Goal: Information Seeking & Learning: Learn about a topic

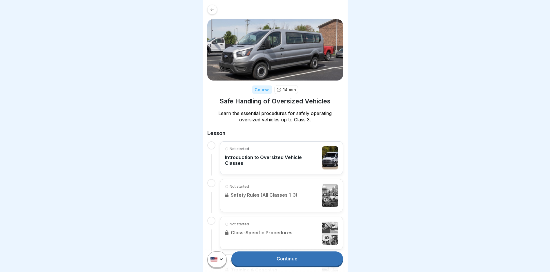
scroll to position [4, 0]
click at [268, 258] on link "Continue" at bounding box center [286, 258] width 111 height 14
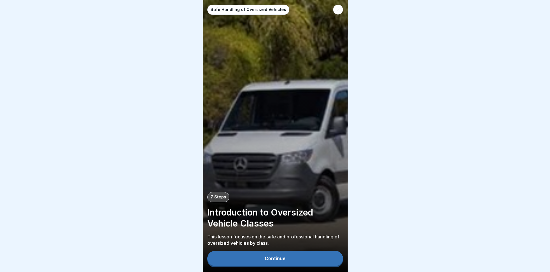
click at [271, 261] on div "Continue" at bounding box center [274, 258] width 21 height 5
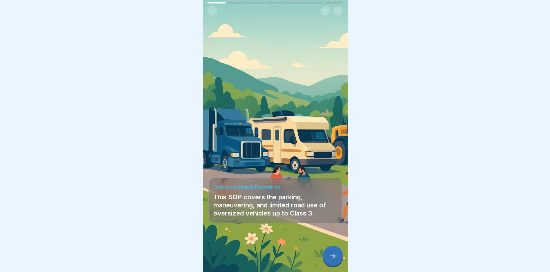
scroll to position [4, 0]
click at [333, 257] on icon at bounding box center [332, 255] width 7 height 7
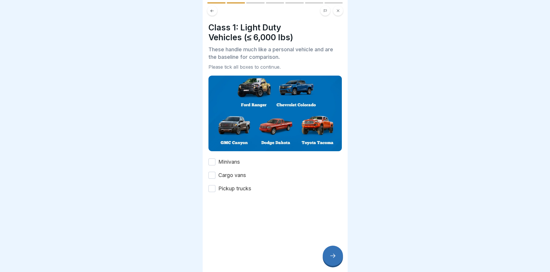
click at [213, 185] on button "Pickup trucks" at bounding box center [211, 188] width 7 height 7
click at [330, 254] on icon at bounding box center [332, 255] width 7 height 7
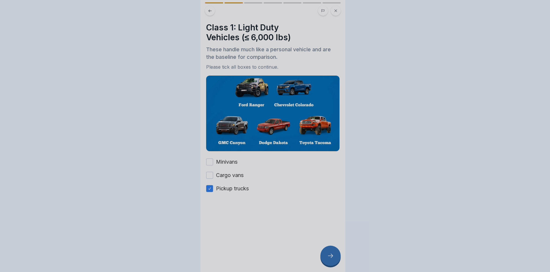
scroll to position [0, 0]
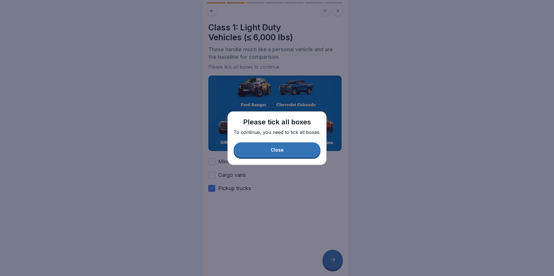
click at [277, 153] on button "Close" at bounding box center [276, 150] width 87 height 15
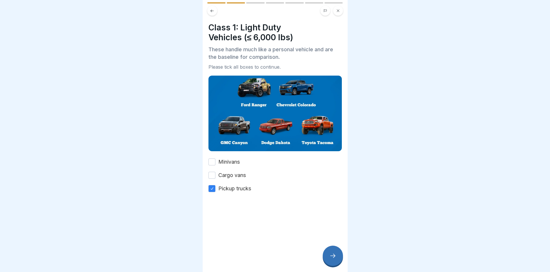
click at [211, 174] on button "Cargo vans" at bounding box center [211, 175] width 7 height 7
click at [209, 159] on button "Minivans" at bounding box center [211, 161] width 7 height 7
click at [329, 257] on div at bounding box center [332, 256] width 20 height 20
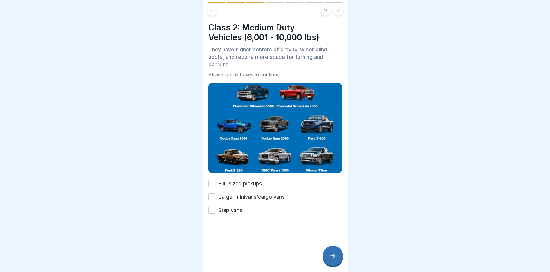
click at [211, 182] on button "Full-sized pickups" at bounding box center [211, 183] width 7 height 7
click at [213, 194] on button "Larger minivans/cargo vans" at bounding box center [211, 197] width 7 height 7
click at [215, 208] on button "Step vans" at bounding box center [211, 210] width 7 height 7
click at [334, 259] on icon at bounding box center [332, 255] width 7 height 7
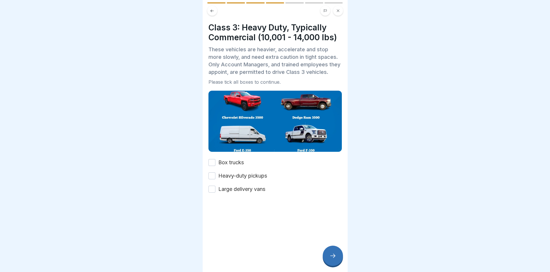
click at [209, 166] on button "Box trucks" at bounding box center [211, 162] width 7 height 7
click at [209, 179] on button "Heavy-duty pickups" at bounding box center [211, 175] width 7 height 7
click at [213, 193] on button "Large delivery vans" at bounding box center [211, 189] width 7 height 7
click at [331, 258] on icon at bounding box center [332, 255] width 7 height 7
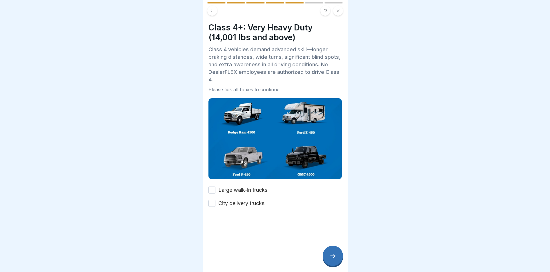
drag, startPoint x: 210, startPoint y: 188, endPoint x: 211, endPoint y: 195, distance: 7.0
click at [210, 189] on button "Large walk-in trucks" at bounding box center [211, 190] width 7 height 7
click at [212, 200] on button "City delivery trucks" at bounding box center [211, 203] width 7 height 7
click at [332, 257] on div at bounding box center [332, 256] width 20 height 20
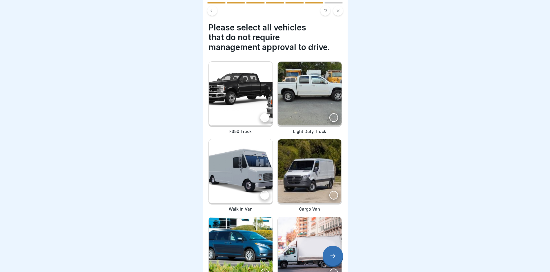
click at [331, 117] on div at bounding box center [333, 117] width 9 height 9
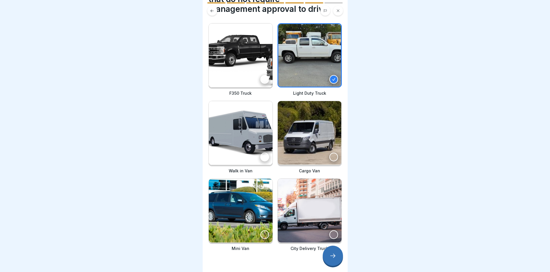
scroll to position [46, 0]
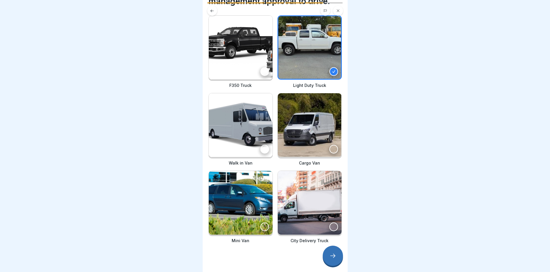
click at [261, 222] on div at bounding box center [264, 226] width 9 height 9
click at [331, 260] on div at bounding box center [332, 256] width 20 height 20
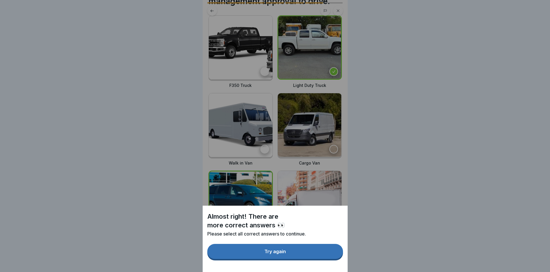
click at [278, 254] on div "Try again" at bounding box center [274, 251] width 21 height 5
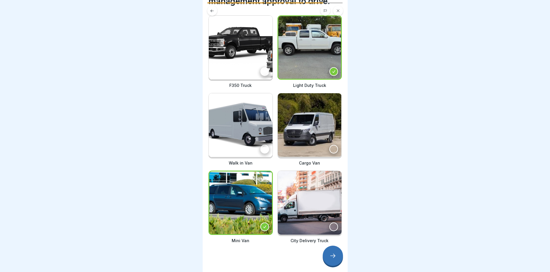
click at [334, 256] on icon at bounding box center [332, 256] width 5 height 4
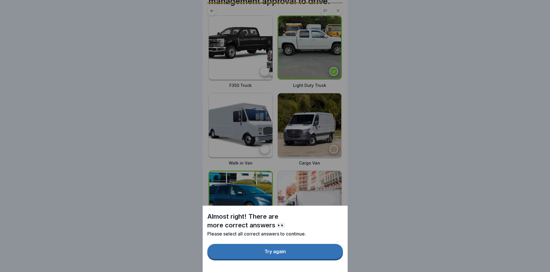
click at [334, 256] on button "Try again" at bounding box center [275, 251] width 136 height 15
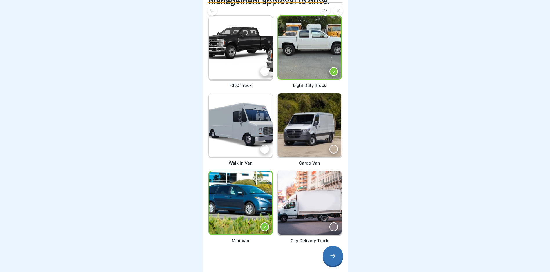
click at [406, 125] on div at bounding box center [275, 136] width 550 height 272
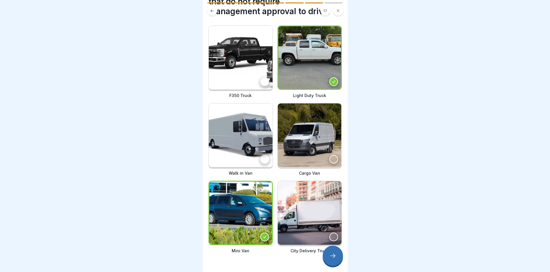
scroll to position [46, 0]
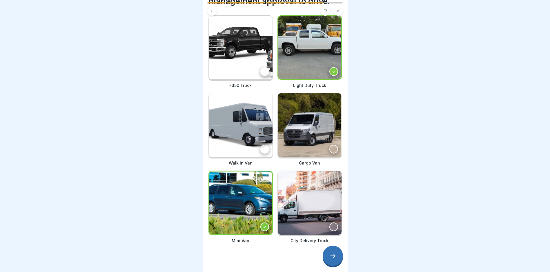
click at [328, 253] on div at bounding box center [332, 256] width 20 height 20
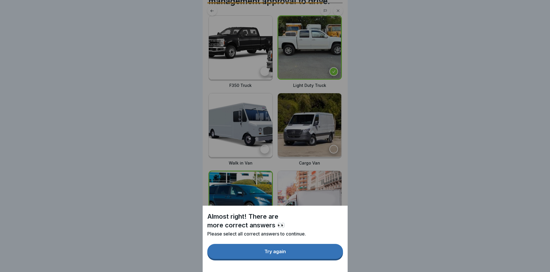
click at [297, 256] on button "Try again" at bounding box center [275, 251] width 136 height 15
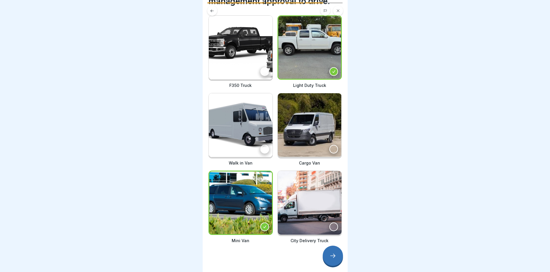
click at [337, 256] on div at bounding box center [332, 256] width 20 height 20
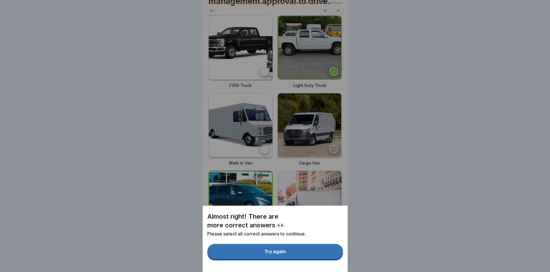
click at [286, 254] on div "Try again" at bounding box center [274, 251] width 21 height 5
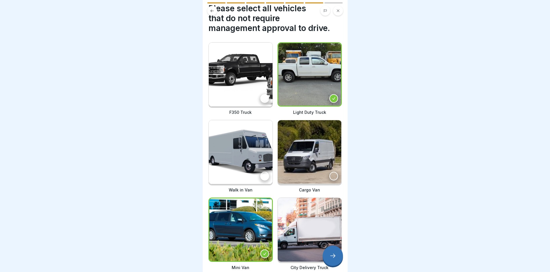
scroll to position [0, 0]
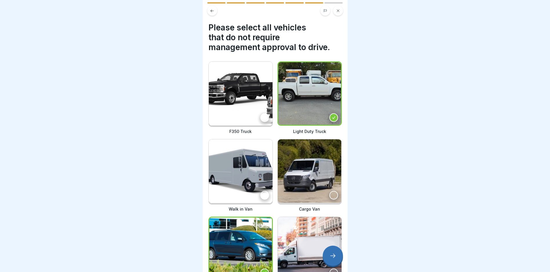
click at [329, 191] on div at bounding box center [333, 195] width 9 height 9
click at [260, 113] on div at bounding box center [264, 117] width 9 height 9
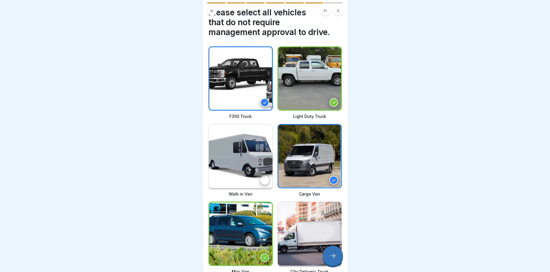
scroll to position [46, 0]
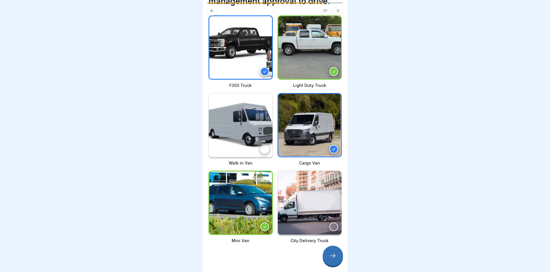
click at [333, 254] on icon at bounding box center [332, 255] width 7 height 7
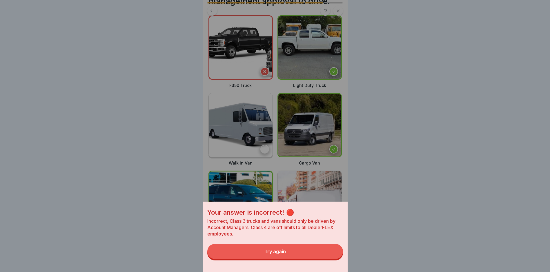
click at [304, 258] on button "Try again" at bounding box center [275, 251] width 136 height 15
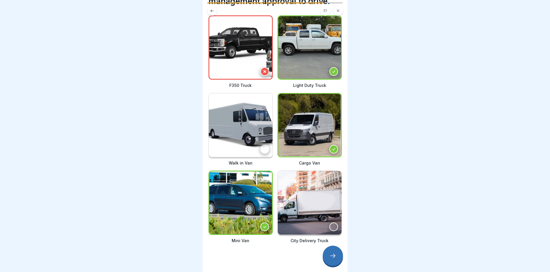
click at [260, 67] on div at bounding box center [264, 71] width 9 height 9
click at [330, 253] on icon at bounding box center [332, 255] width 7 height 7
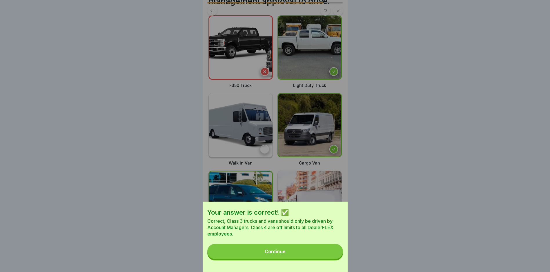
click at [315, 258] on button "Continue" at bounding box center [275, 251] width 136 height 15
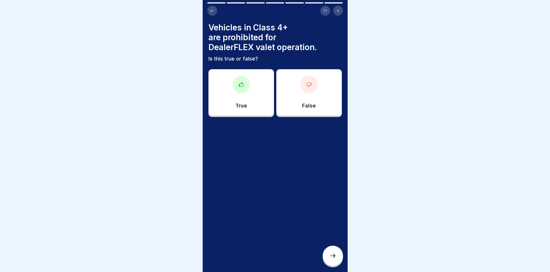
click at [251, 84] on div "True" at bounding box center [240, 92] width 65 height 46
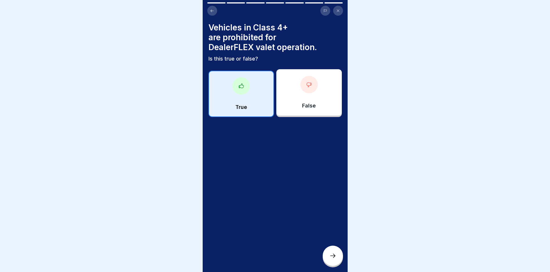
click at [335, 257] on icon at bounding box center [332, 255] width 7 height 7
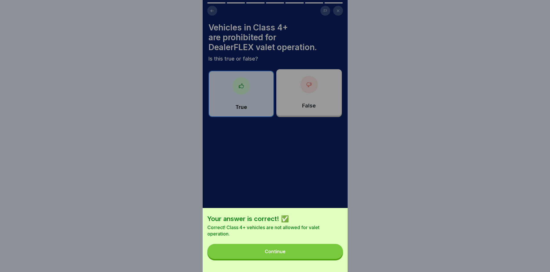
click at [308, 259] on button "Continue" at bounding box center [275, 251] width 136 height 15
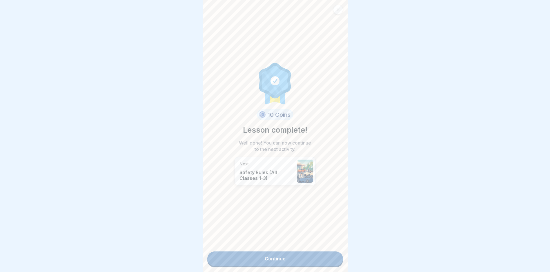
click at [272, 256] on link "Continue" at bounding box center [275, 258] width 136 height 14
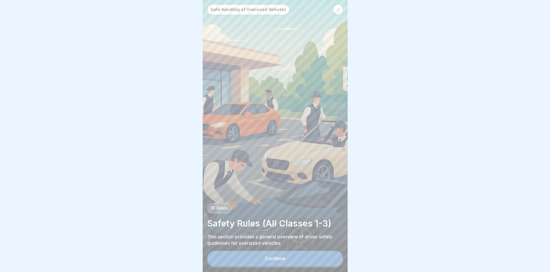
click at [271, 261] on div "Continue" at bounding box center [274, 258] width 21 height 5
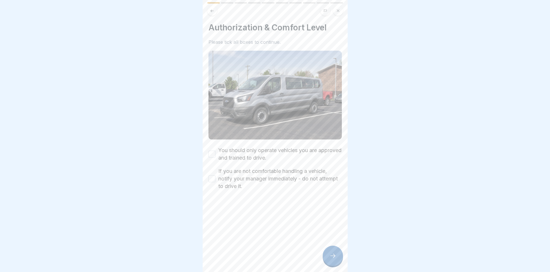
click at [213, 151] on button "You should only operate vehicles you are approved and trained to drive." at bounding box center [211, 154] width 7 height 7
click at [210, 175] on button "If you are not comfortable handling a vehicle, notify your manager immediately …" at bounding box center [211, 178] width 7 height 7
click at [330, 258] on icon at bounding box center [332, 255] width 7 height 7
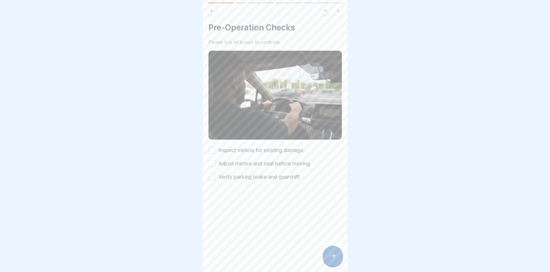
click at [211, 148] on button "Inspect vehicle for existing damage." at bounding box center [211, 150] width 7 height 7
click at [215, 162] on button "Adjust mirrors and seat before moving." at bounding box center [211, 163] width 7 height 7
click at [213, 174] on button "Verify parking brake and gearshift." at bounding box center [211, 177] width 7 height 7
click at [331, 257] on div at bounding box center [332, 256] width 20 height 20
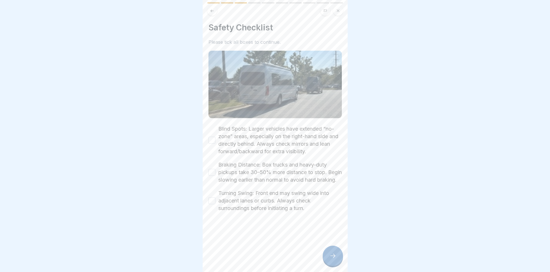
click at [214, 143] on div "Blind Spots: Larger vehicles have extended “no-zone” areas, especially on the r…" at bounding box center [274, 140] width 133 height 30
click at [212, 140] on button "Blind Spots: Larger vehicles have extended “no-zone” areas, especially on the r…" at bounding box center [211, 140] width 7 height 7
click at [211, 170] on div "Braking Distance: Box trucks and heavy-duty pickups take 30–50% more distance t…" at bounding box center [274, 172] width 133 height 23
click at [212, 176] on button "Braking Distance: Box trucks and heavy-duty pickups take 30–50% more distance t…" at bounding box center [211, 172] width 7 height 7
click at [210, 204] on button "Turning Swing: Front end may swing wide into adjacent lanes or curbs. Always ch…" at bounding box center [211, 200] width 7 height 7
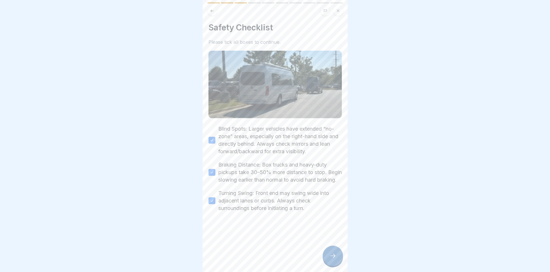
click at [339, 260] on div at bounding box center [332, 256] width 20 height 20
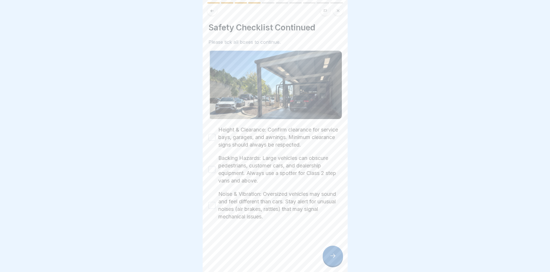
click at [213, 137] on button "Height & Clearance: Confirm clearance for service bays, garages, and awnings. M…" at bounding box center [211, 137] width 7 height 7
click at [210, 166] on button "Backing Hazards: Large vehicles can obscure pedestrians, customer cars, and dea…" at bounding box center [211, 169] width 7 height 7
click at [211, 203] on button "Noise & Vibration: Oversized vehicles may sound and feel different than cars. S…" at bounding box center [211, 205] width 7 height 7
click at [334, 266] on div at bounding box center [332, 256] width 20 height 20
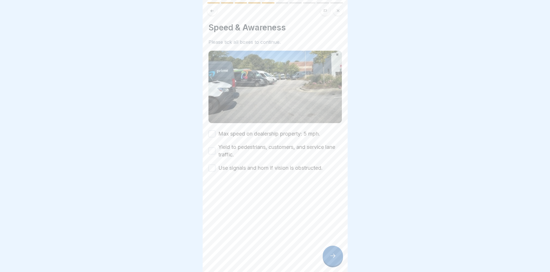
click at [214, 132] on button "Max speed on dealership property: 5 mph." at bounding box center [211, 133] width 7 height 7
click at [213, 147] on button "Yield to pedestrians, customers, and service lane traffic." at bounding box center [211, 150] width 7 height 7
click at [210, 165] on button "Use signals and horn if vision is obstructed." at bounding box center [211, 168] width 7 height 7
click at [337, 261] on div at bounding box center [332, 256] width 20 height 20
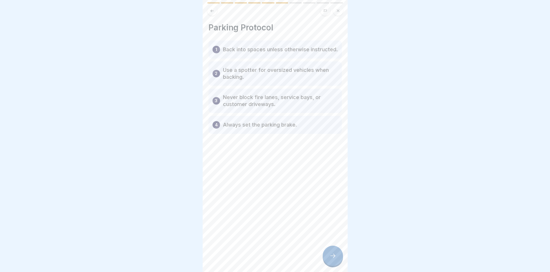
click at [240, 51] on p "Back into spaces unless otherwise instructed." at bounding box center [280, 49] width 115 height 7
click at [326, 258] on div at bounding box center [332, 256] width 20 height 20
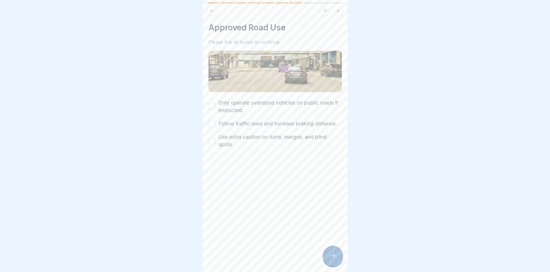
click at [209, 105] on button "Only operate oversized vehicles on public roads if instructed." at bounding box center [211, 106] width 7 height 7
click at [211, 125] on button "Follow traffic laws and increase braking distance." at bounding box center [211, 123] width 7 height 7
drag, startPoint x: 209, startPoint y: 148, endPoint x: 215, endPoint y: 152, distance: 7.1
click at [210, 144] on button "Use extra caution on turns, merges, and blind spots." at bounding box center [211, 140] width 7 height 7
click at [336, 259] on icon at bounding box center [332, 255] width 7 height 7
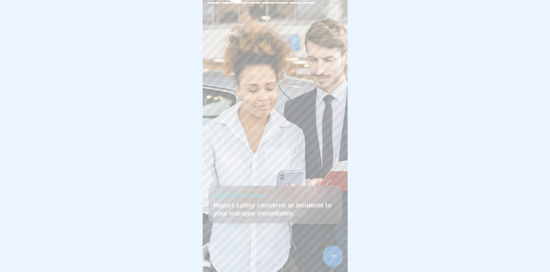
click at [335, 259] on icon at bounding box center [332, 255] width 7 height 7
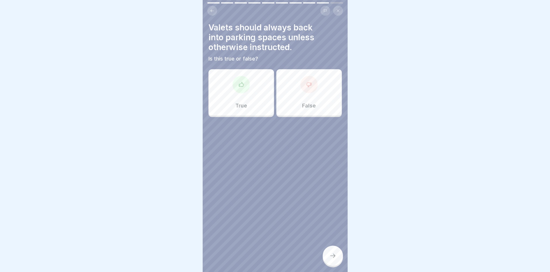
click at [234, 94] on div "True" at bounding box center [240, 92] width 65 height 46
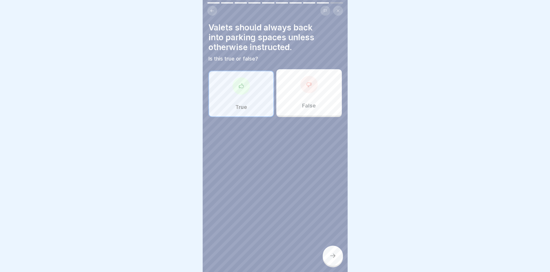
click at [334, 259] on icon at bounding box center [332, 255] width 7 height 7
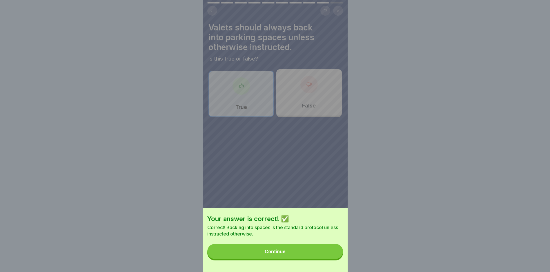
click at [312, 257] on button "Continue" at bounding box center [275, 251] width 136 height 15
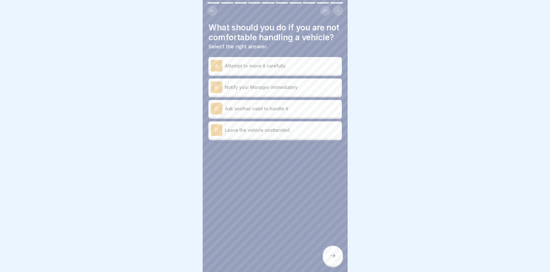
click at [277, 91] on p "Notify your Manager immediately" at bounding box center [282, 87] width 115 height 7
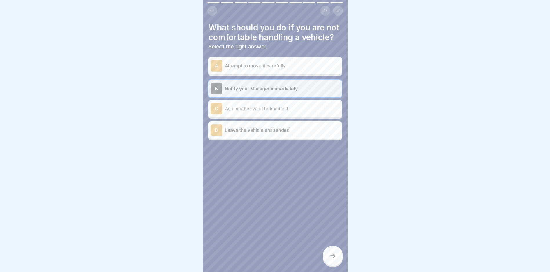
click at [331, 259] on icon at bounding box center [332, 255] width 7 height 7
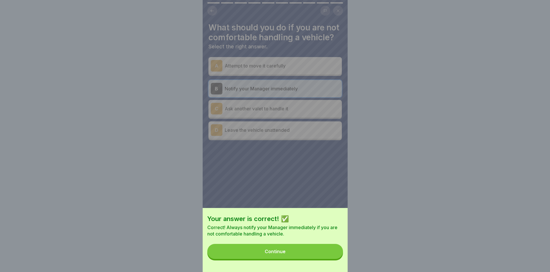
click at [290, 253] on button "Continue" at bounding box center [275, 251] width 136 height 15
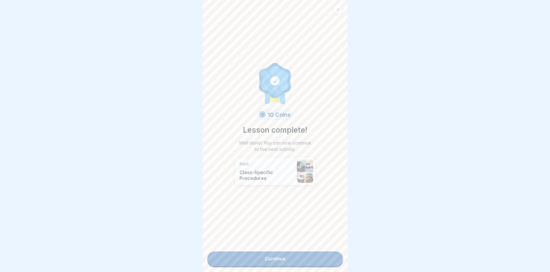
click at [264, 254] on link "Continue" at bounding box center [275, 258] width 136 height 14
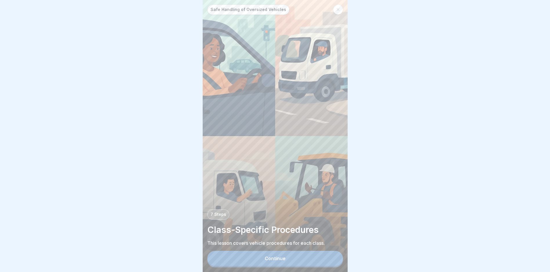
click at [275, 261] on div "Continue" at bounding box center [274, 258] width 21 height 5
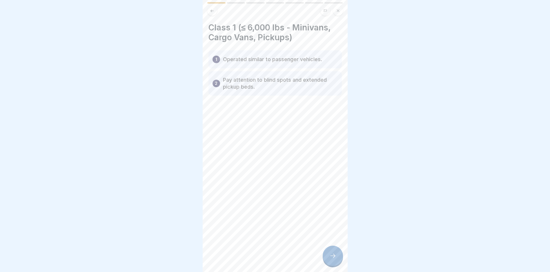
click at [337, 264] on div at bounding box center [332, 256] width 20 height 20
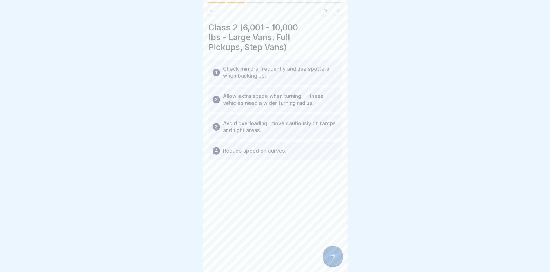
click at [337, 262] on div at bounding box center [332, 256] width 20 height 20
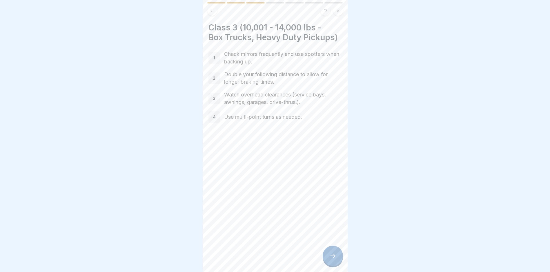
click at [337, 262] on div at bounding box center [332, 256] width 20 height 20
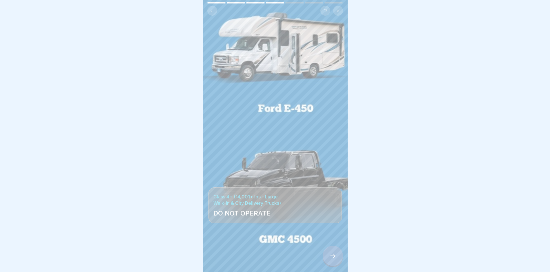
click at [337, 262] on div at bounding box center [332, 256] width 20 height 20
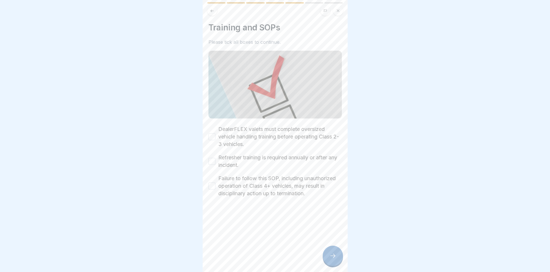
drag, startPoint x: 212, startPoint y: 134, endPoint x: 215, endPoint y: 153, distance: 19.4
click at [212, 135] on button "DealerFLEX valets must complete oversized vehicle handling training before oper…" at bounding box center [211, 136] width 7 height 7
click at [214, 160] on button "Refresher training is required annually or after any incident." at bounding box center [211, 161] width 7 height 7
click at [212, 188] on button "Failure to follow this SOP, including unauthorized operation of Class 4+ vehicl…" at bounding box center [211, 186] width 7 height 7
click at [330, 257] on icon at bounding box center [332, 255] width 7 height 7
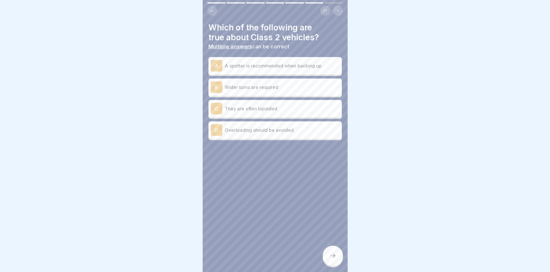
click at [216, 64] on div "A" at bounding box center [217, 66] width 12 height 12
click at [220, 86] on div "B" at bounding box center [217, 87] width 12 height 12
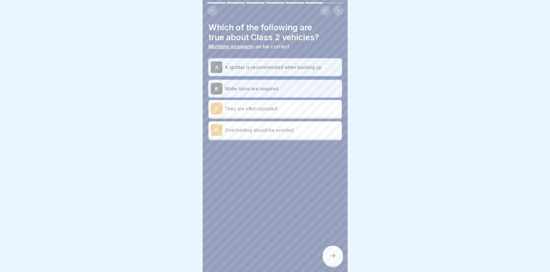
click at [214, 68] on div "A" at bounding box center [217, 67] width 12 height 12
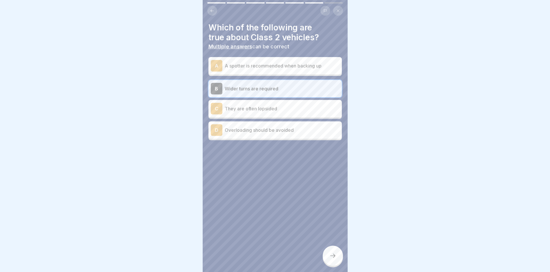
click at [216, 88] on div "B" at bounding box center [217, 89] width 12 height 12
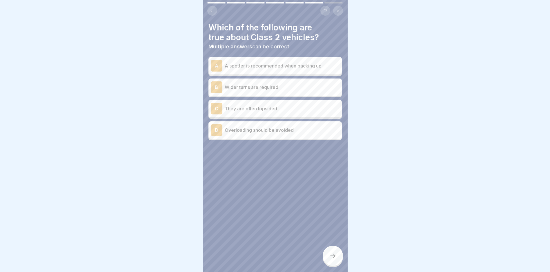
click at [219, 86] on div "B" at bounding box center [217, 87] width 12 height 12
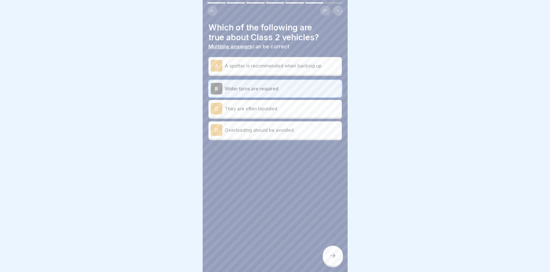
click at [333, 259] on icon at bounding box center [332, 255] width 7 height 7
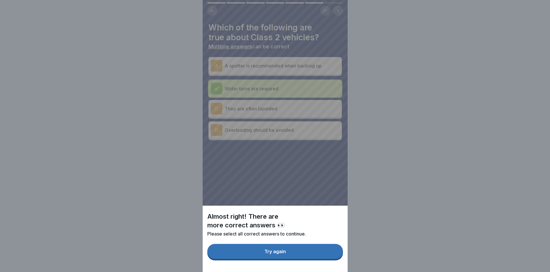
click at [282, 254] on div "Try again" at bounding box center [274, 251] width 21 height 5
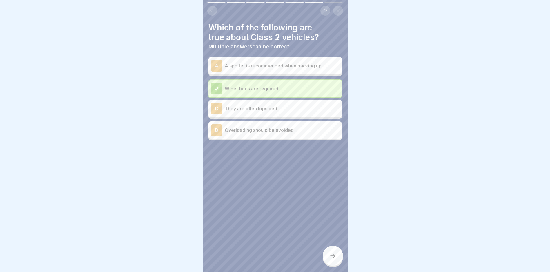
click at [216, 110] on div "C" at bounding box center [217, 109] width 12 height 12
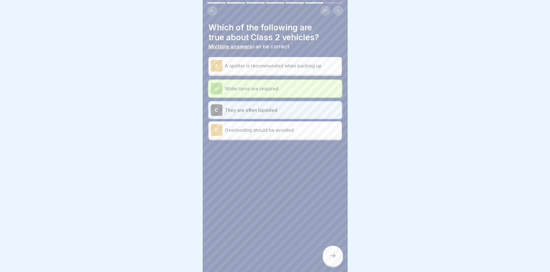
click at [334, 259] on icon at bounding box center [332, 255] width 7 height 7
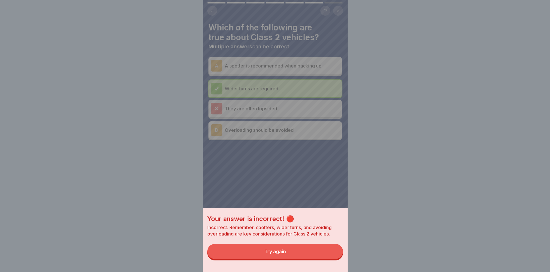
click at [313, 256] on button "Try again" at bounding box center [275, 251] width 136 height 15
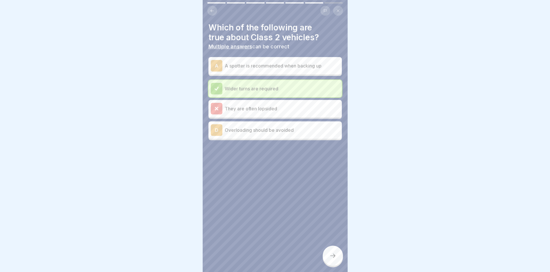
click at [214, 131] on div "D" at bounding box center [217, 130] width 12 height 12
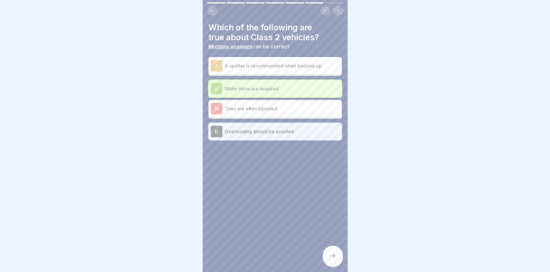
click at [211, 103] on div at bounding box center [217, 109] width 12 height 12
click at [218, 109] on icon at bounding box center [216, 108] width 5 height 5
click at [333, 259] on icon at bounding box center [332, 255] width 7 height 7
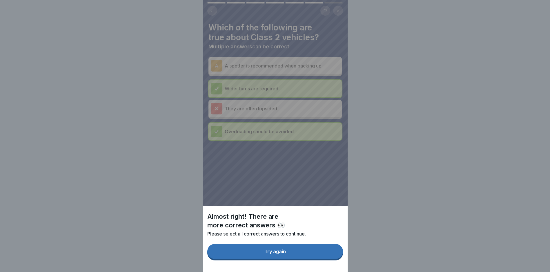
click at [312, 259] on button "Try again" at bounding box center [275, 251] width 136 height 15
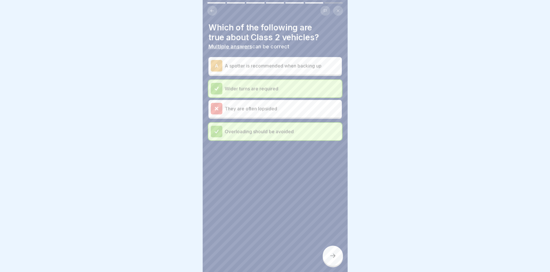
click at [218, 70] on div "A" at bounding box center [217, 66] width 12 height 12
click at [328, 265] on div at bounding box center [332, 256] width 20 height 20
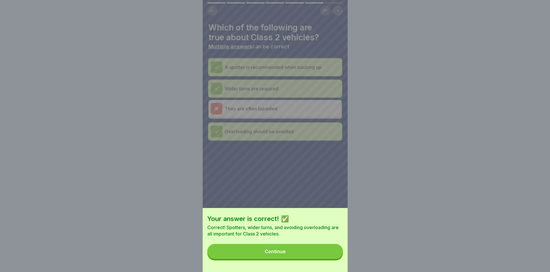
click at [308, 259] on button "Continue" at bounding box center [275, 251] width 136 height 15
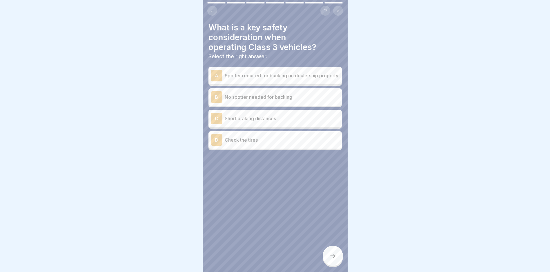
click at [218, 79] on div "A" at bounding box center [217, 76] width 12 height 12
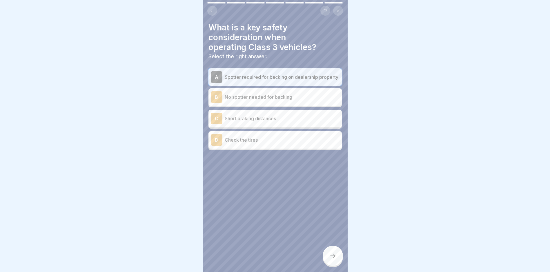
click at [331, 259] on icon at bounding box center [332, 255] width 7 height 7
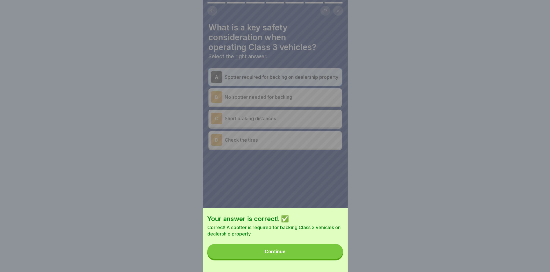
click at [308, 255] on button "Continue" at bounding box center [275, 251] width 136 height 15
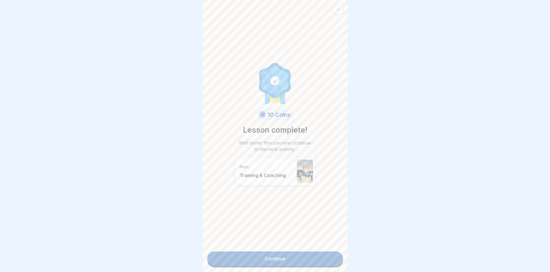
click at [287, 257] on link "Continue" at bounding box center [275, 258] width 136 height 14
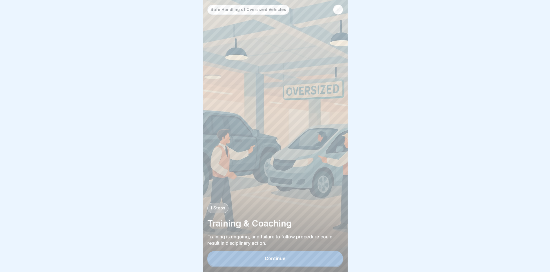
click at [289, 262] on button "Continue" at bounding box center [275, 258] width 136 height 15
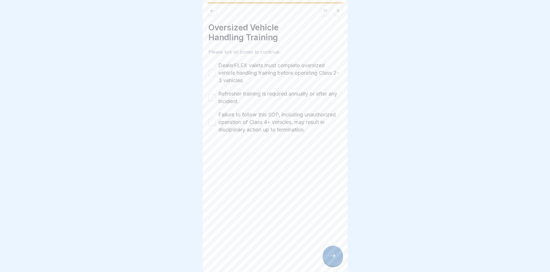
drag, startPoint x: 212, startPoint y: 75, endPoint x: 213, endPoint y: 81, distance: 5.9
click at [212, 76] on button "DealerFLEX valets must complete oversized vehicle handling training before oper…" at bounding box center [211, 73] width 7 height 7
click at [211, 98] on button "Refresher training is required annually or after any incident." at bounding box center [211, 97] width 7 height 7
click at [212, 126] on button "Failure to follow this SOP, including unauthorized operation of Class 4+ vehicl…" at bounding box center [211, 122] width 7 height 7
click at [332, 256] on div at bounding box center [332, 256] width 20 height 20
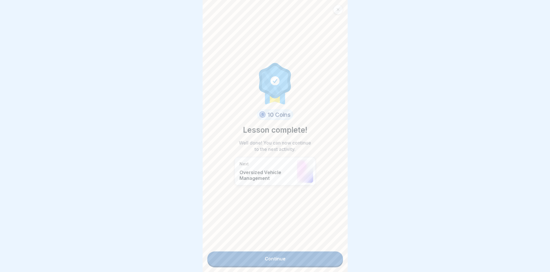
click at [270, 265] on link "Continue" at bounding box center [275, 258] width 136 height 14
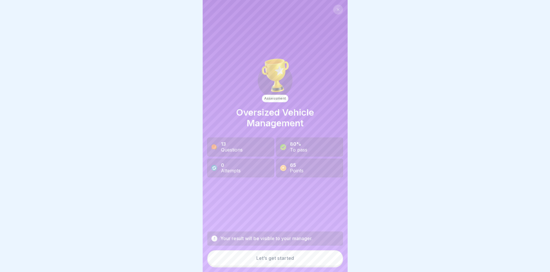
scroll to position [4, 0]
click at [275, 262] on button "Let’s get started" at bounding box center [275, 258] width 136 height 16
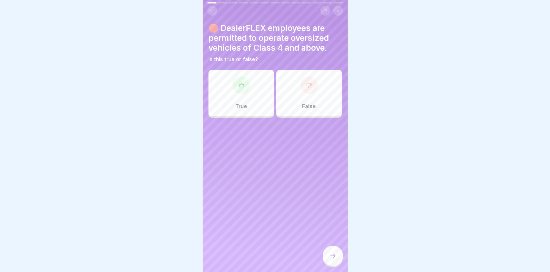
click at [295, 81] on div "False" at bounding box center [308, 93] width 65 height 46
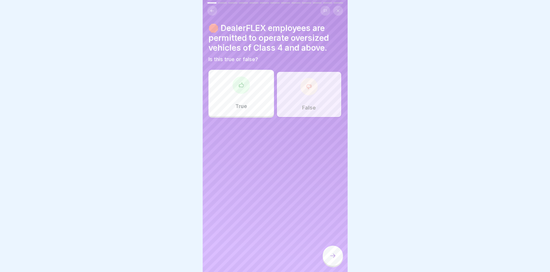
click at [330, 257] on icon at bounding box center [332, 255] width 7 height 7
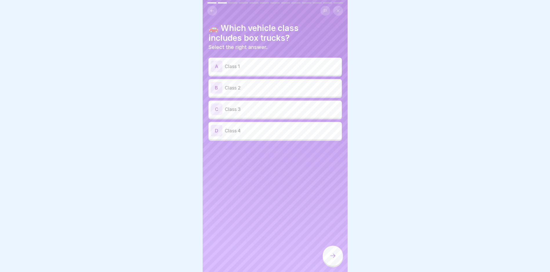
click at [237, 106] on p "Class 3" at bounding box center [282, 109] width 115 height 7
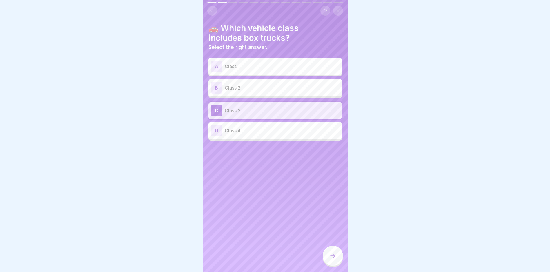
click at [335, 257] on icon at bounding box center [332, 255] width 7 height 7
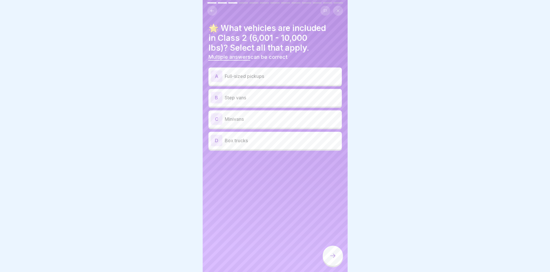
click at [245, 73] on p "Full-sized pickups" at bounding box center [282, 76] width 115 height 7
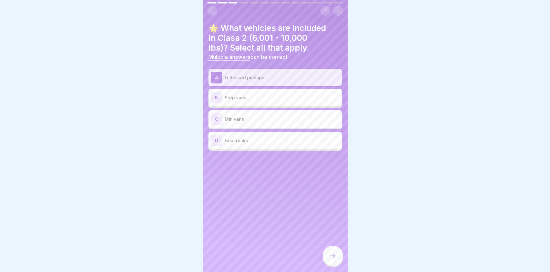
click at [330, 258] on icon at bounding box center [332, 255] width 7 height 7
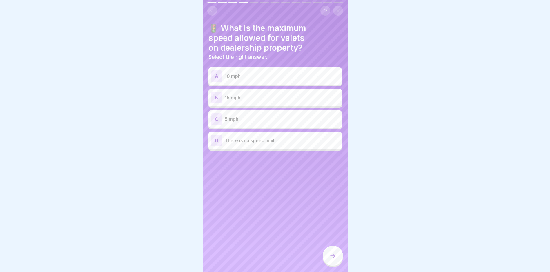
click at [259, 95] on p "15 mph" at bounding box center [282, 97] width 115 height 7
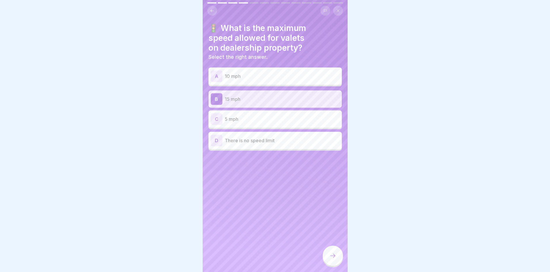
click at [258, 77] on div "A 10 mph" at bounding box center [275, 76] width 129 height 12
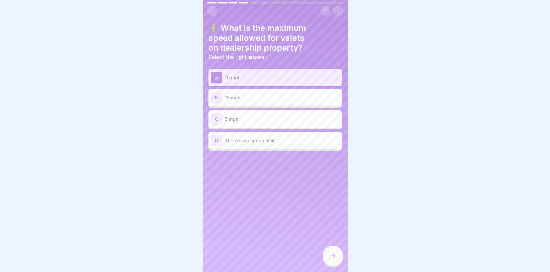
click at [333, 256] on icon at bounding box center [332, 255] width 7 height 7
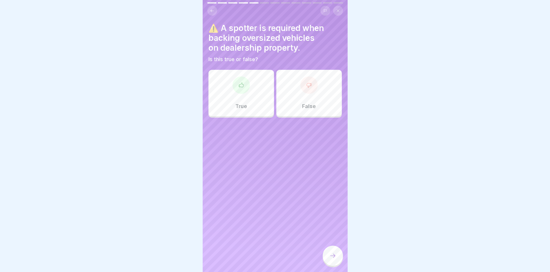
click at [246, 89] on div "True" at bounding box center [240, 93] width 65 height 46
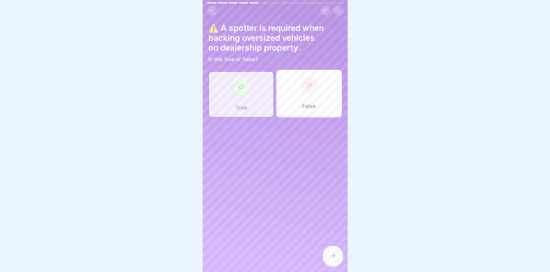
click at [336, 257] on div at bounding box center [332, 256] width 20 height 20
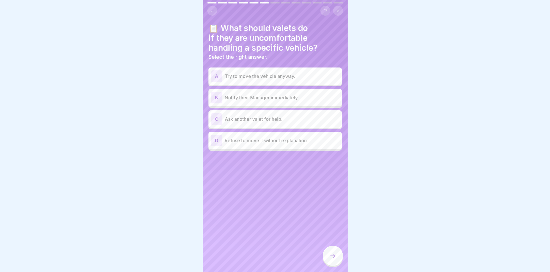
click at [244, 96] on p "Notify their Manager immediately." at bounding box center [282, 97] width 115 height 7
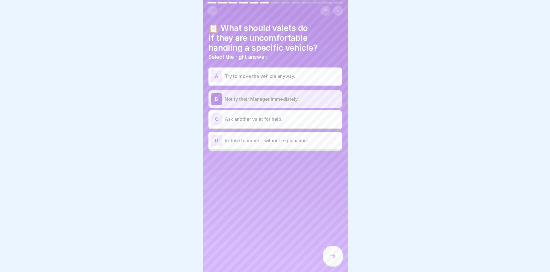
click at [332, 256] on icon at bounding box center [332, 255] width 7 height 7
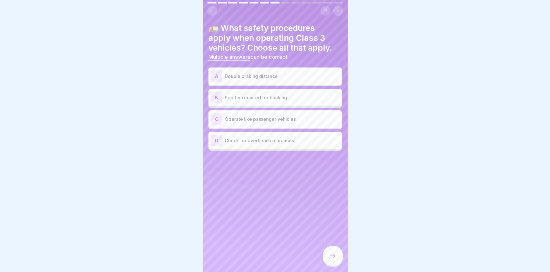
click at [240, 73] on p "Double braking distance" at bounding box center [282, 76] width 115 height 7
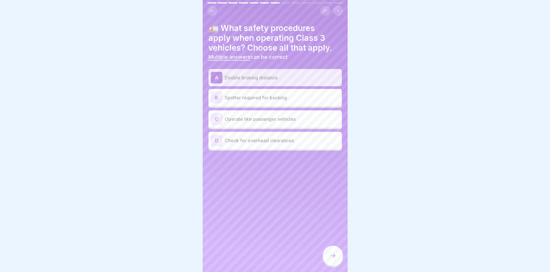
click at [238, 94] on p "Spotter required for backing" at bounding box center [282, 97] width 115 height 7
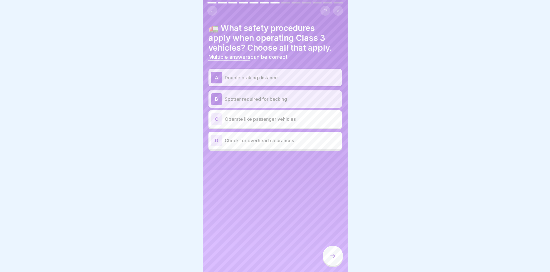
click at [245, 138] on p "Check for overhead clearances" at bounding box center [282, 140] width 115 height 7
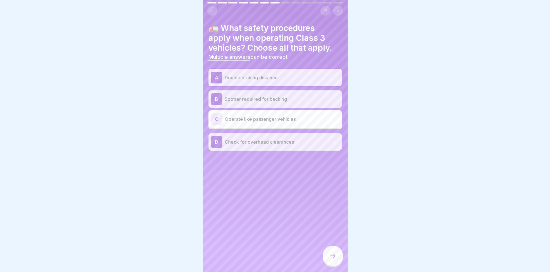
click at [335, 257] on icon at bounding box center [332, 255] width 7 height 7
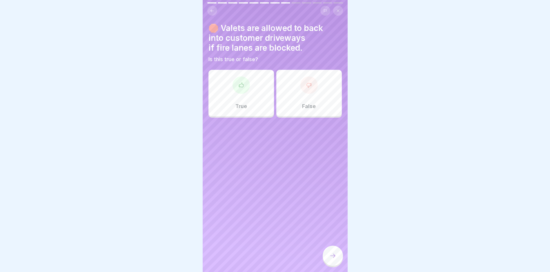
click at [299, 88] on div "False" at bounding box center [308, 93] width 65 height 46
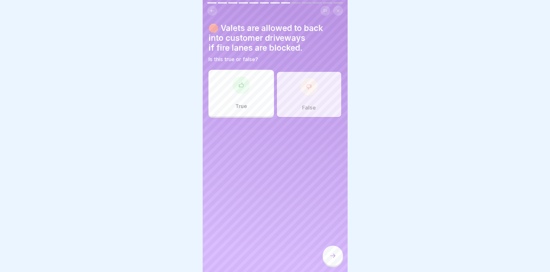
click at [333, 260] on div at bounding box center [332, 256] width 20 height 20
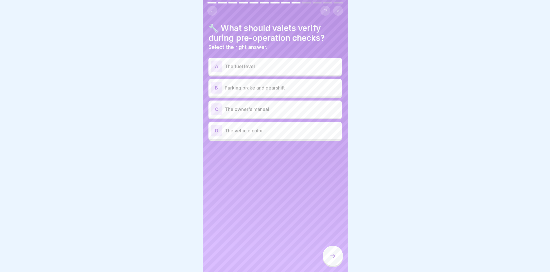
click at [216, 62] on div "A" at bounding box center [217, 67] width 12 height 12
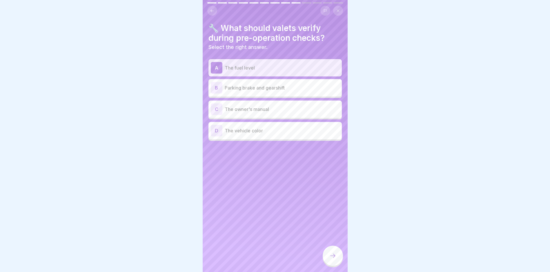
click at [216, 62] on div "A" at bounding box center [217, 68] width 12 height 12
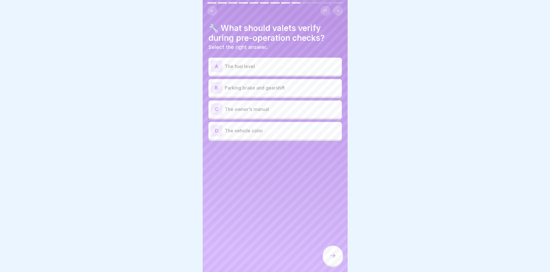
click at [216, 83] on div "B" at bounding box center [217, 88] width 12 height 12
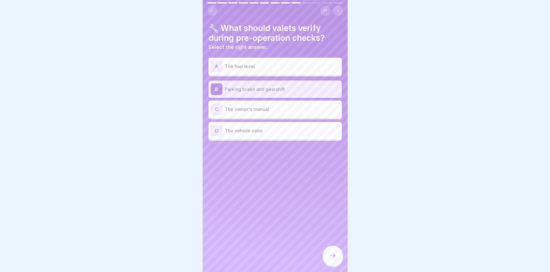
click at [217, 129] on div "D" at bounding box center [217, 131] width 12 height 12
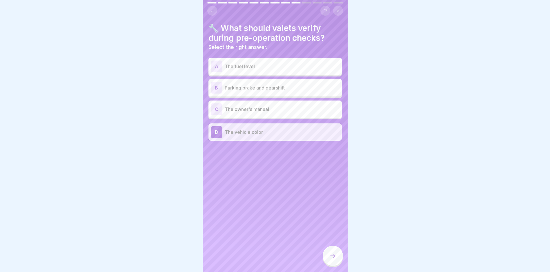
click at [227, 85] on p "Parking brake and gearshift" at bounding box center [282, 87] width 115 height 7
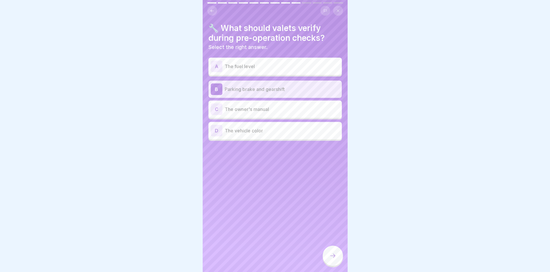
click at [333, 256] on icon at bounding box center [332, 255] width 7 height 7
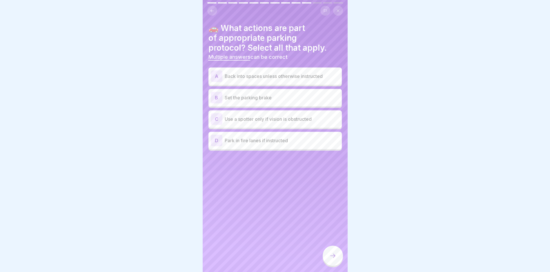
click at [267, 73] on p "Back into spaces unless otherwise instructed" at bounding box center [282, 76] width 115 height 7
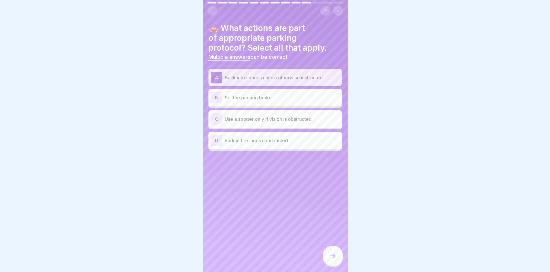
click at [242, 94] on p "Set the parking brake" at bounding box center [282, 97] width 115 height 7
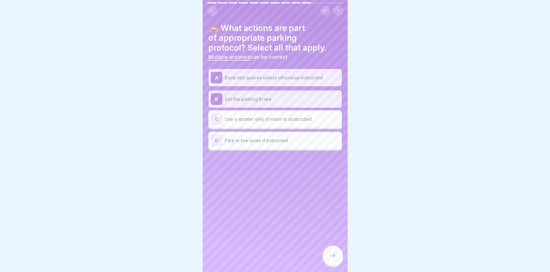
click at [256, 116] on p "Use a spotter only if vision is obstructed" at bounding box center [282, 119] width 115 height 7
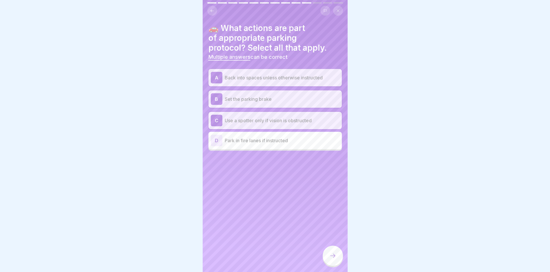
click at [334, 255] on icon at bounding box center [332, 255] width 7 height 7
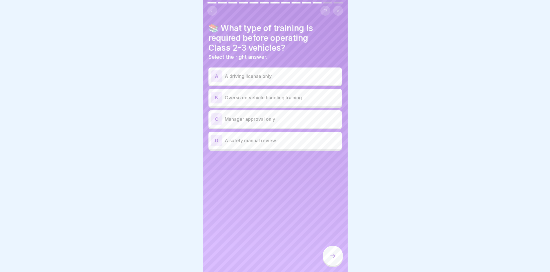
click at [291, 94] on p "Oversized vehicle handling training" at bounding box center [282, 97] width 115 height 7
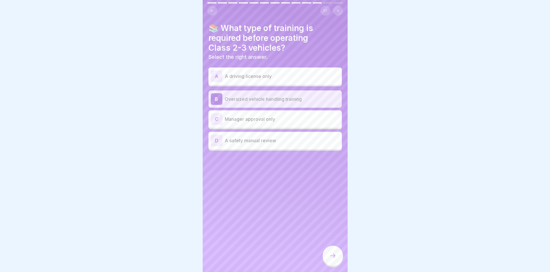
click at [287, 116] on p "Manager approval only" at bounding box center [282, 119] width 115 height 7
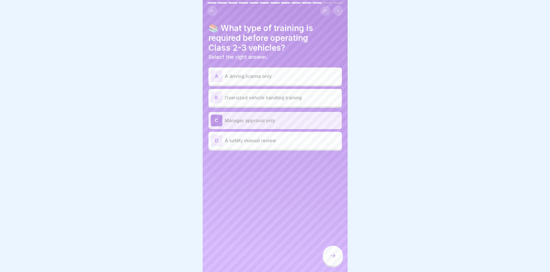
click at [329, 256] on icon at bounding box center [332, 255] width 7 height 7
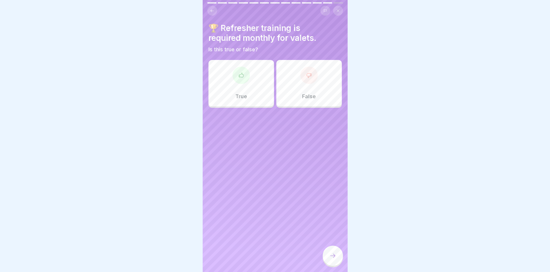
click at [245, 72] on div at bounding box center [240, 75] width 17 height 17
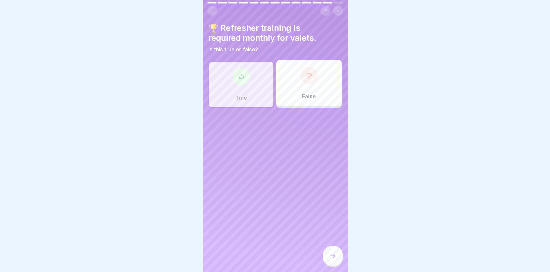
click at [334, 253] on div at bounding box center [332, 256] width 20 height 20
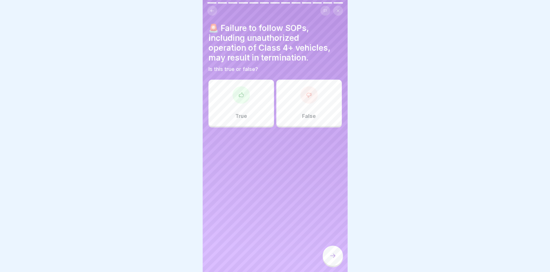
click at [260, 97] on div "True" at bounding box center [240, 103] width 65 height 46
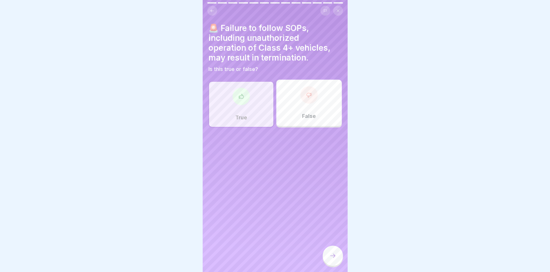
click at [331, 258] on icon at bounding box center [332, 255] width 7 height 7
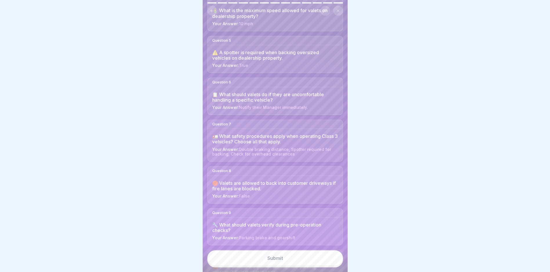
scroll to position [203, 0]
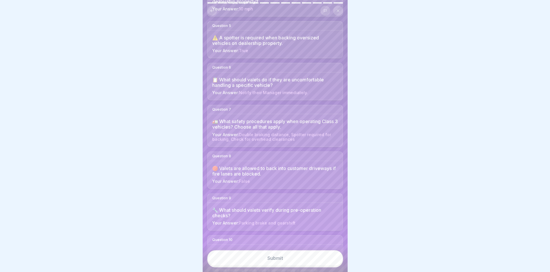
click at [290, 260] on button "Submit" at bounding box center [275, 258] width 136 height 16
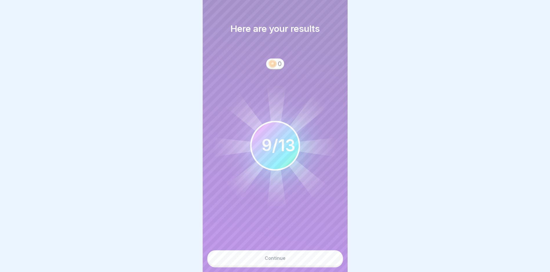
click at [274, 258] on div "Continue" at bounding box center [274, 258] width 21 height 5
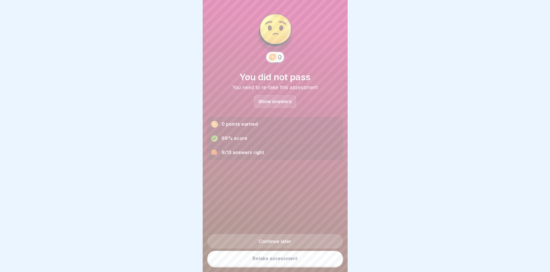
click at [402, 66] on div at bounding box center [275, 136] width 550 height 272
click at [274, 258] on link "Retake assessment" at bounding box center [275, 258] width 136 height 15
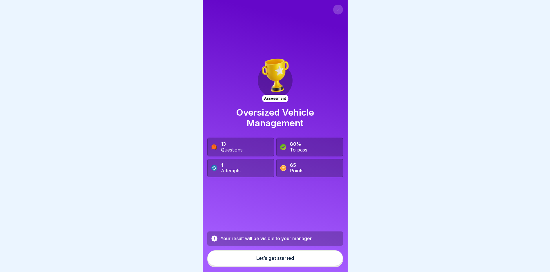
click at [152, 178] on div at bounding box center [275, 136] width 550 height 272
click at [264, 261] on div "Let’s get started" at bounding box center [275, 258] width 38 height 5
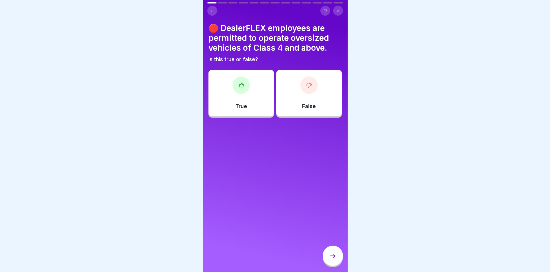
click at [301, 87] on div at bounding box center [308, 84] width 17 height 17
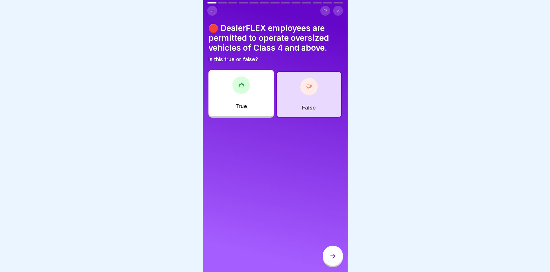
click at [330, 253] on div at bounding box center [332, 256] width 20 height 20
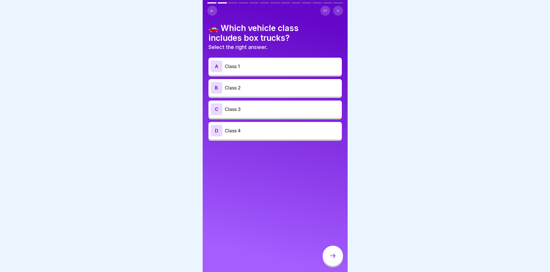
click at [228, 127] on p "Class 4" at bounding box center [282, 130] width 115 height 7
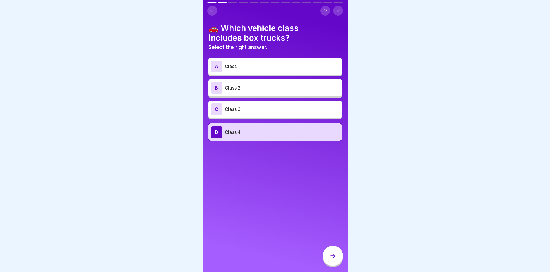
click at [327, 260] on div at bounding box center [332, 256] width 20 height 20
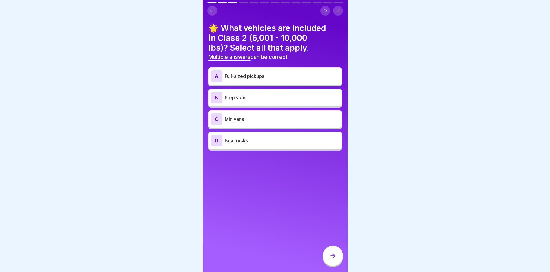
click at [219, 72] on div "A" at bounding box center [217, 76] width 12 height 12
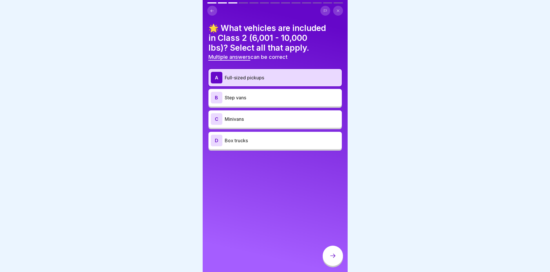
click at [219, 136] on div "D" at bounding box center [217, 141] width 12 height 12
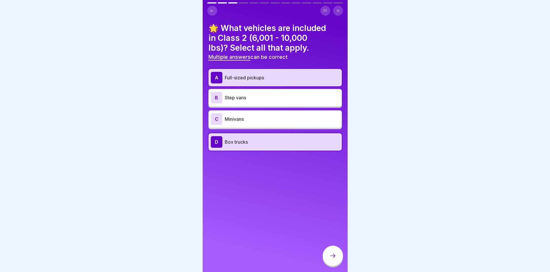
click at [218, 94] on div "B" at bounding box center [217, 98] width 12 height 12
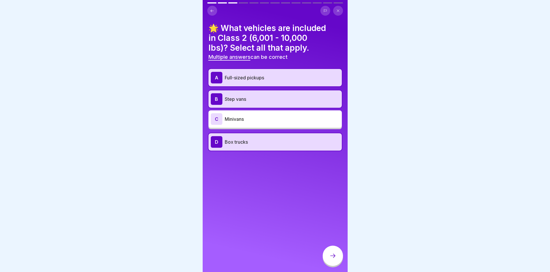
click at [328, 254] on div at bounding box center [332, 256] width 20 height 20
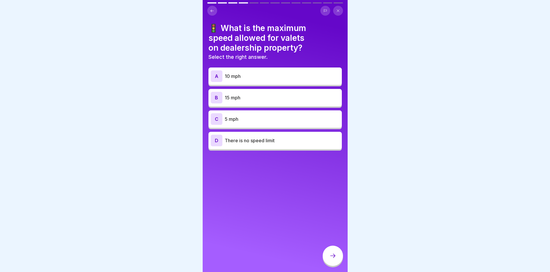
click at [232, 94] on p "15 mph" at bounding box center [282, 97] width 115 height 7
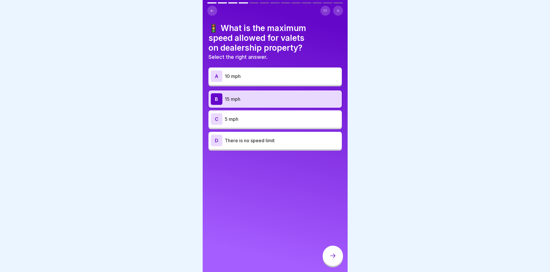
click at [231, 74] on p "10 mph" at bounding box center [282, 76] width 115 height 7
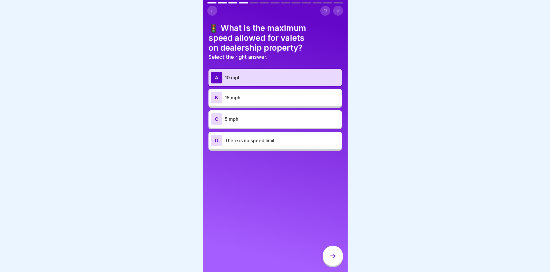
click at [335, 254] on icon at bounding box center [332, 255] width 7 height 7
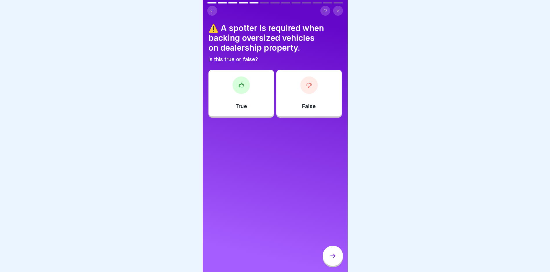
click at [245, 84] on div at bounding box center [240, 84] width 17 height 17
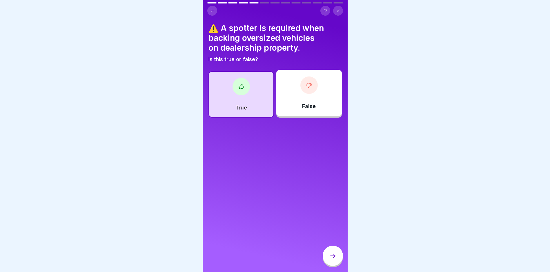
click at [330, 255] on icon at bounding box center [332, 255] width 7 height 7
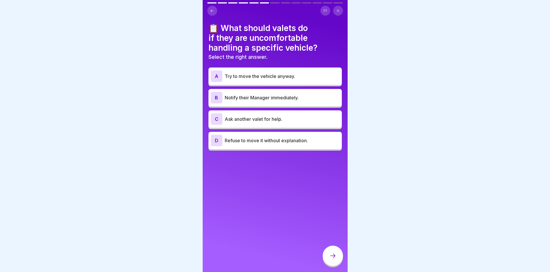
click at [260, 94] on p "Notify their Manager immediately." at bounding box center [282, 97] width 115 height 7
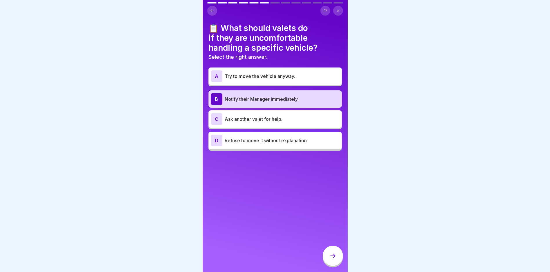
click at [329, 258] on icon at bounding box center [332, 255] width 7 height 7
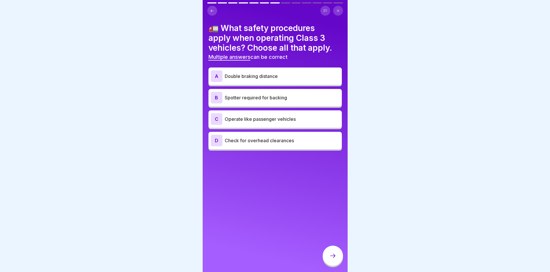
click at [287, 73] on p "Double braking distance" at bounding box center [282, 76] width 115 height 7
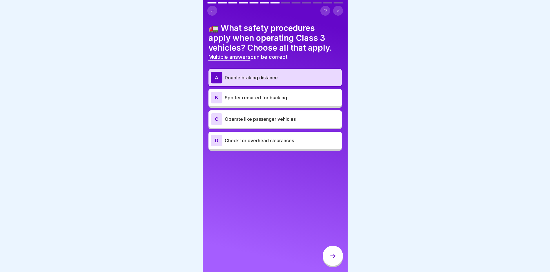
click at [288, 94] on p "Spotter required for backing" at bounding box center [282, 97] width 115 height 7
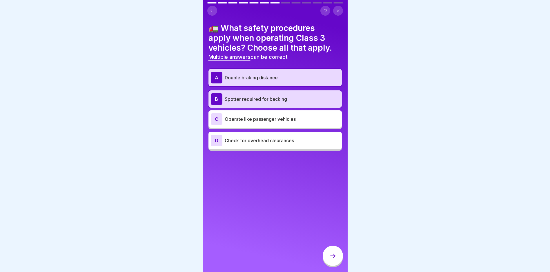
click at [303, 137] on p "Check for overhead clearances" at bounding box center [282, 140] width 115 height 7
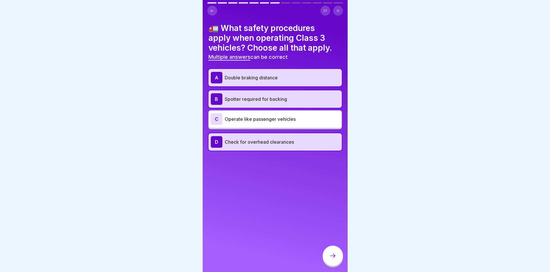
click at [331, 256] on icon at bounding box center [332, 255] width 7 height 7
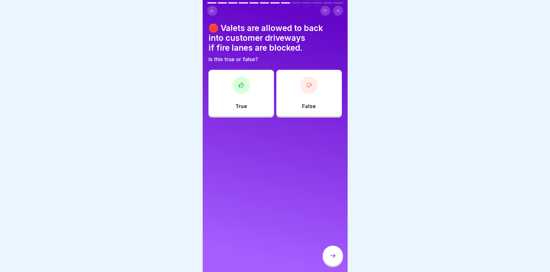
click at [301, 82] on div at bounding box center [308, 84] width 17 height 17
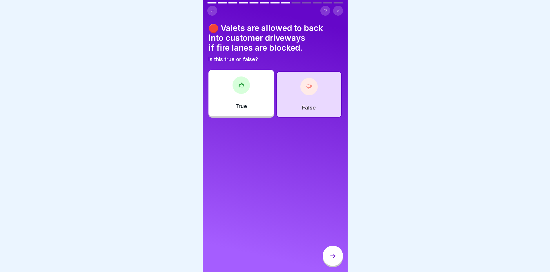
click at [334, 254] on icon at bounding box center [332, 255] width 7 height 7
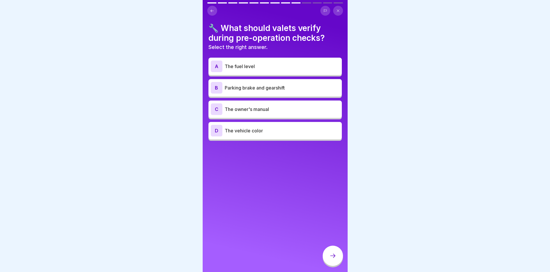
click at [227, 84] on p "Parking brake and gearshift" at bounding box center [282, 87] width 115 height 7
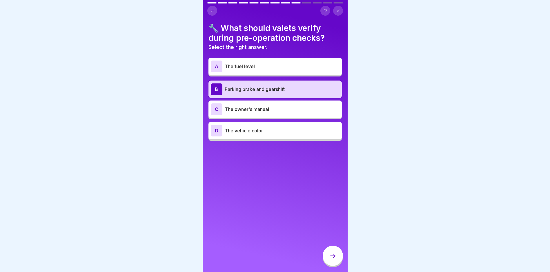
click at [335, 260] on div at bounding box center [332, 256] width 20 height 20
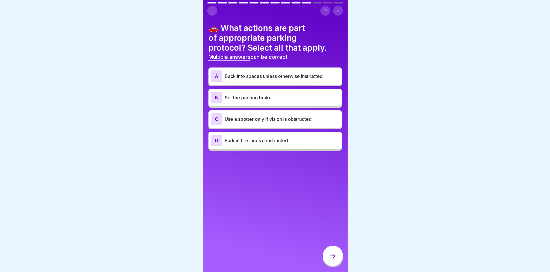
click at [264, 74] on p "Back into spaces unless otherwise instructed" at bounding box center [282, 76] width 115 height 7
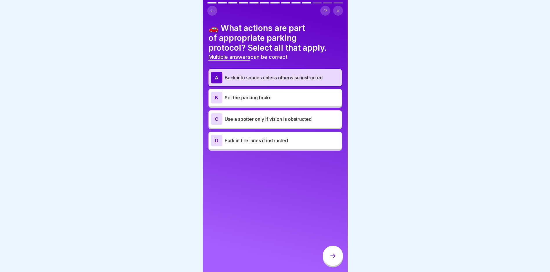
click at [265, 94] on p "Set the parking brake" at bounding box center [282, 97] width 115 height 7
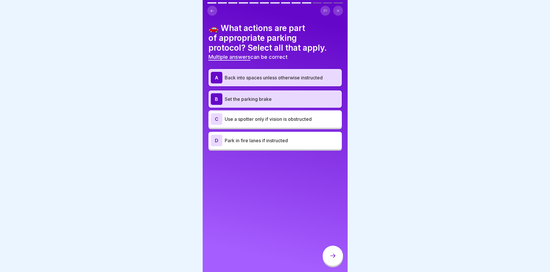
click at [290, 117] on p "Use a spotter only if vision is obstructed" at bounding box center [282, 119] width 115 height 7
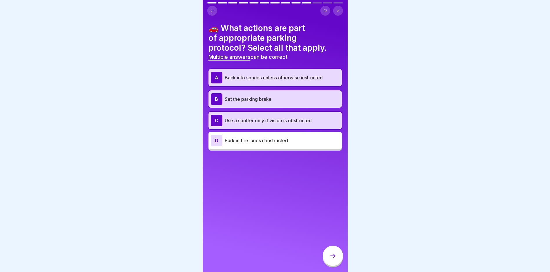
click at [331, 254] on icon at bounding box center [332, 255] width 7 height 7
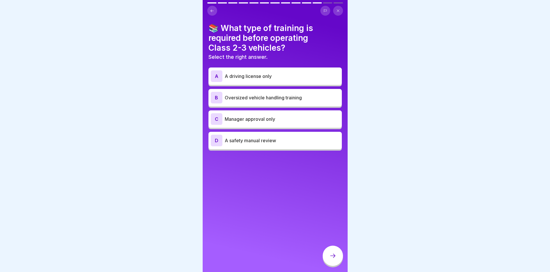
click at [280, 95] on p "Oversized vehicle handling training" at bounding box center [282, 97] width 115 height 7
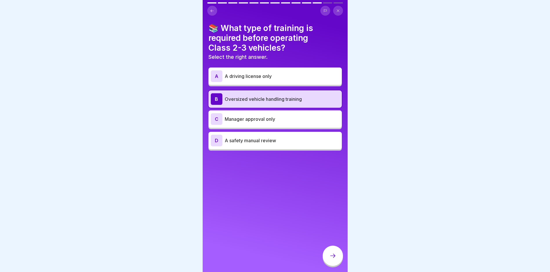
click at [329, 258] on icon at bounding box center [332, 255] width 7 height 7
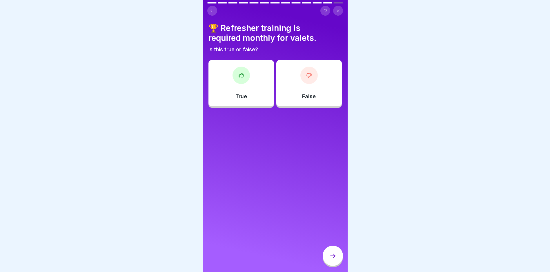
click at [243, 70] on div at bounding box center [240, 75] width 17 height 17
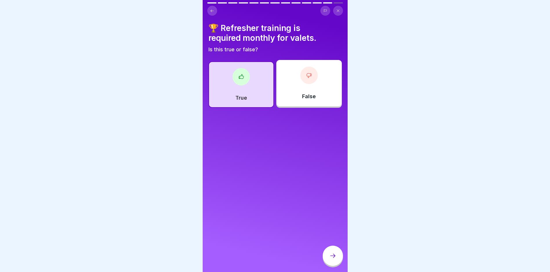
click at [333, 257] on icon at bounding box center [332, 255] width 7 height 7
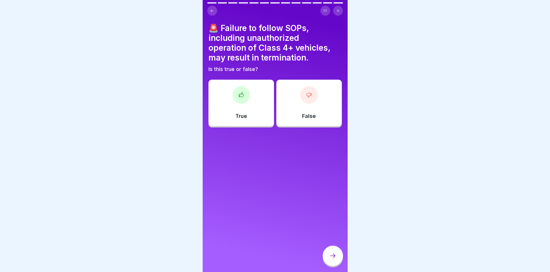
click at [245, 90] on div at bounding box center [240, 94] width 17 height 17
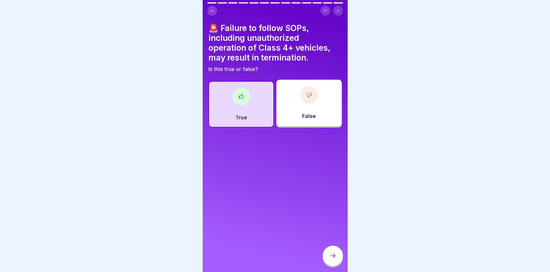
click at [333, 256] on icon at bounding box center [332, 255] width 7 height 7
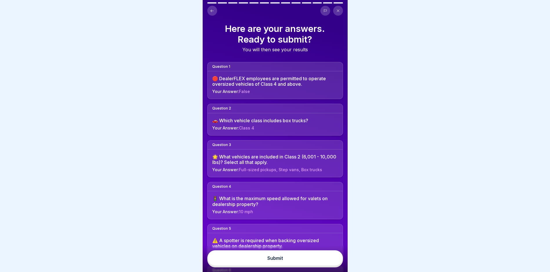
click at [296, 262] on button "Submit" at bounding box center [275, 258] width 136 height 16
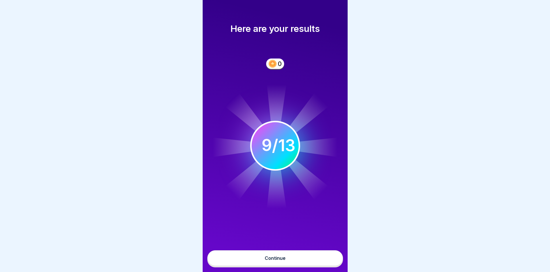
click at [266, 257] on div "Continue" at bounding box center [274, 258] width 21 height 5
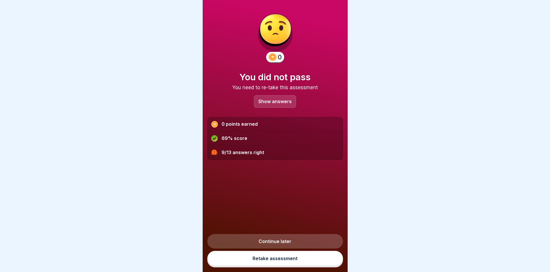
click at [146, 148] on div at bounding box center [275, 136] width 550 height 272
